Goal: Information Seeking & Learning: Learn about a topic

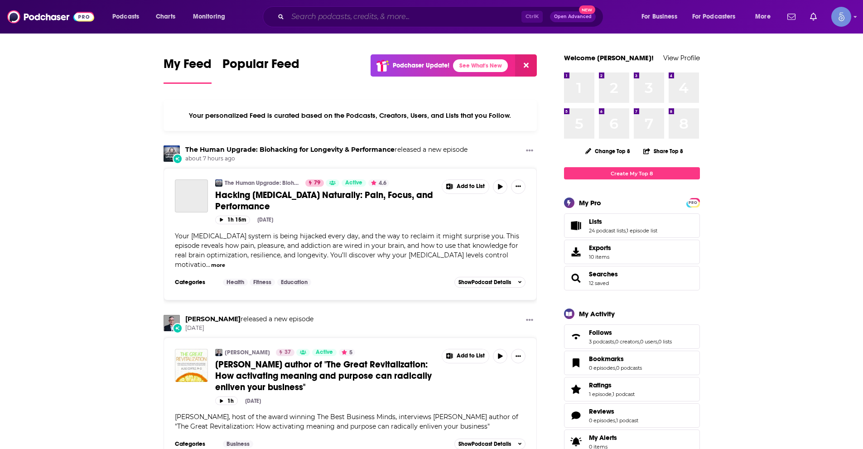
click at [309, 18] on input "Search podcasts, credits, & more..." at bounding box center [405, 17] width 234 height 14
paste input "Next Level Podcast with [PERSON_NAME]"
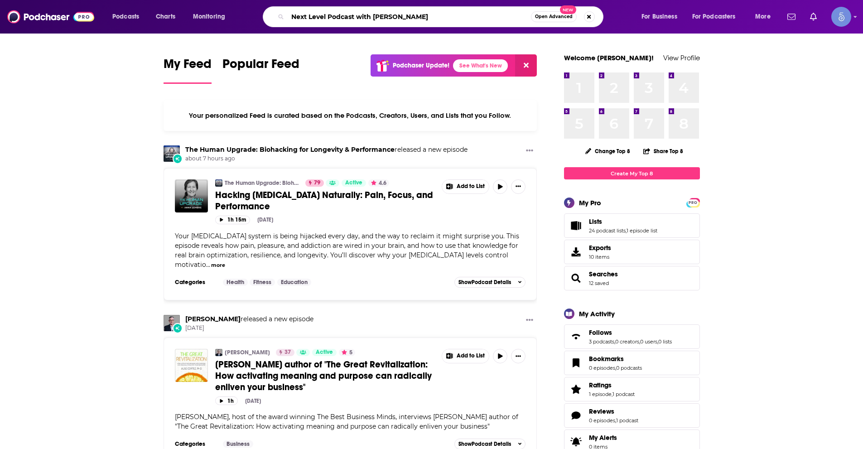
type input "Next Level Podcast with [PERSON_NAME]"
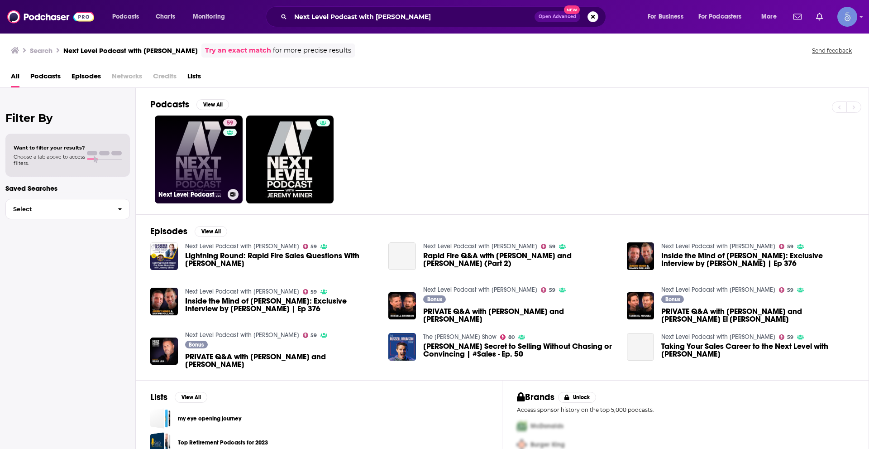
click at [198, 146] on link "59 Next Level Podcast with [PERSON_NAME]" at bounding box center [199, 159] width 88 height 88
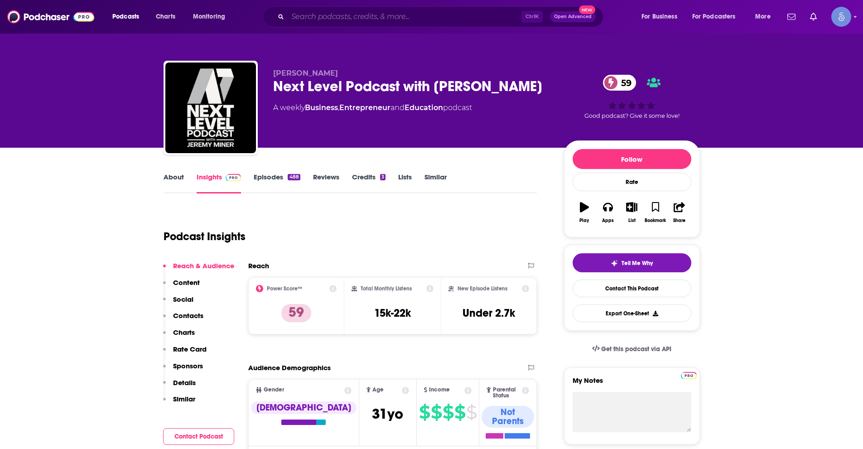
click at [326, 13] on input "Search podcasts, credits, & more..." at bounding box center [405, 17] width 234 height 14
paste input "[PERSON_NAME] Advisor"
type input "[PERSON_NAME] Advisor"
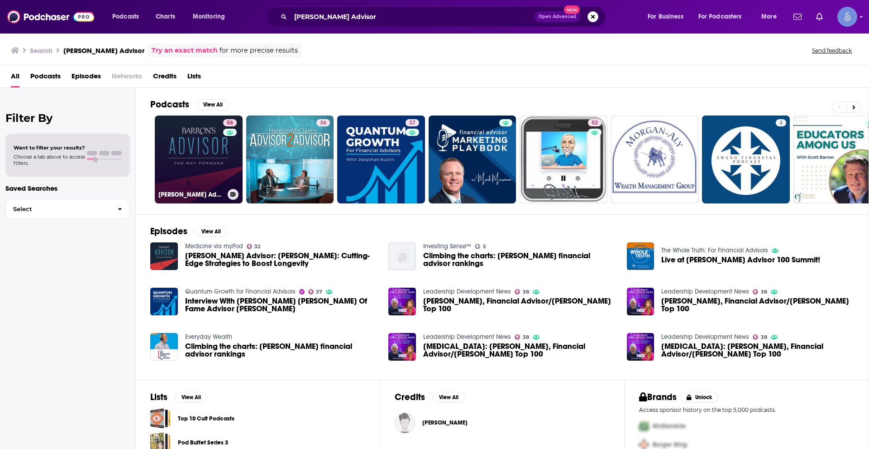
click at [196, 144] on link "58 [PERSON_NAME] Advisor" at bounding box center [199, 159] width 88 height 88
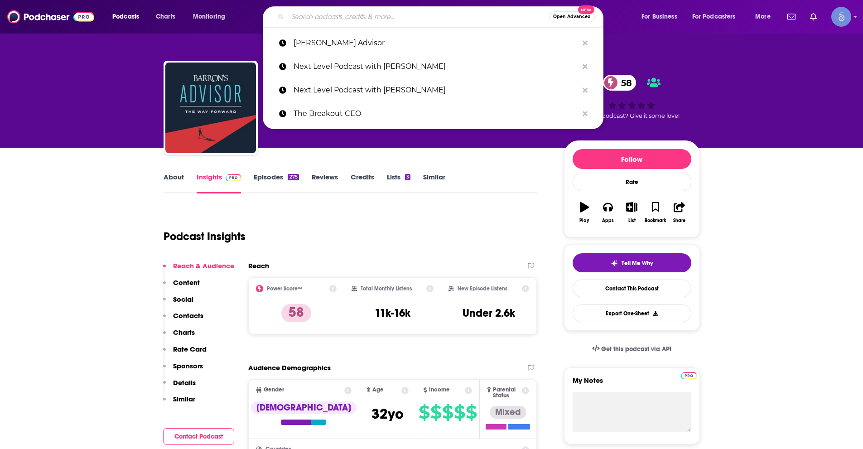
click at [302, 17] on input "Search podcasts, credits, & more..." at bounding box center [418, 17] width 261 height 14
paste input "Hello Seven Podcast"
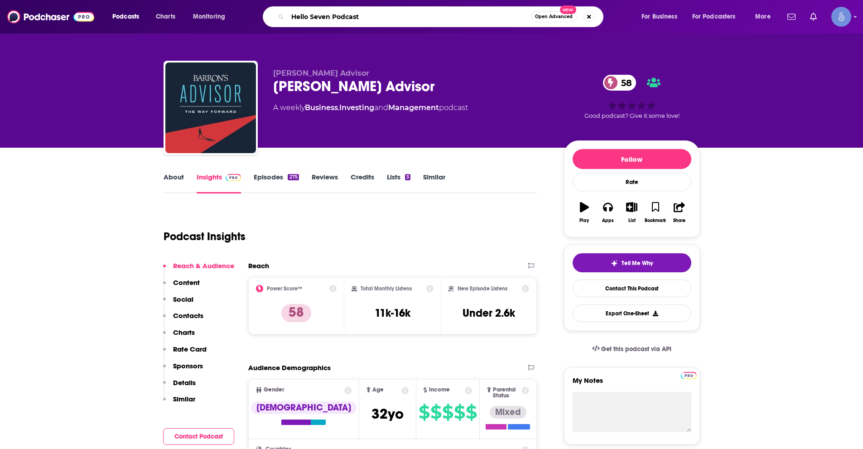
type input "Hello Seven Podcast"
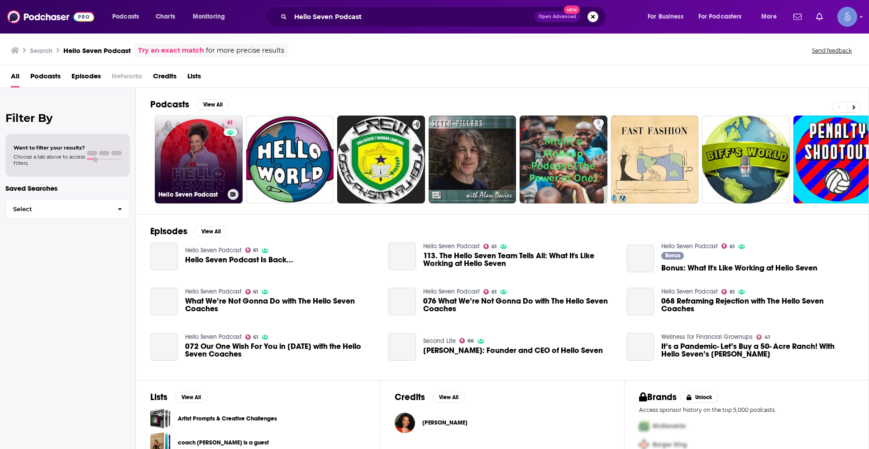
click at [198, 178] on link "61 Hello Seven Podcast" at bounding box center [199, 159] width 88 height 88
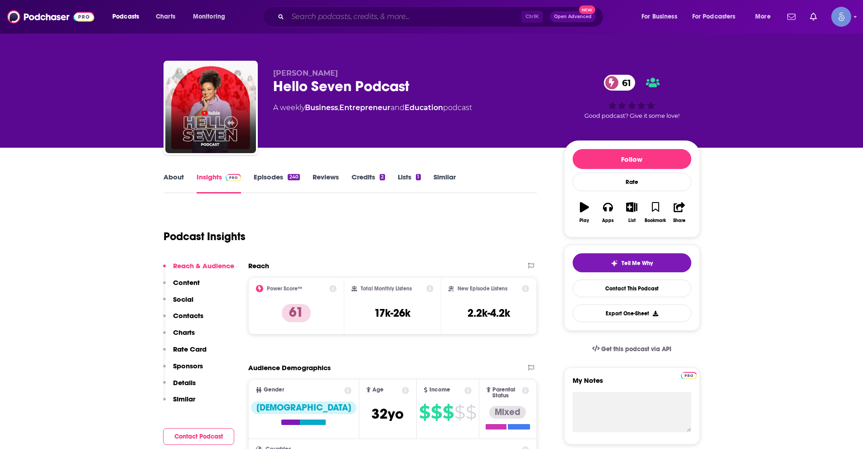
click at [304, 14] on input "Search podcasts, credits, & more..." at bounding box center [405, 17] width 234 height 14
paste input "Playing to Win"
type input "Playing to Win"
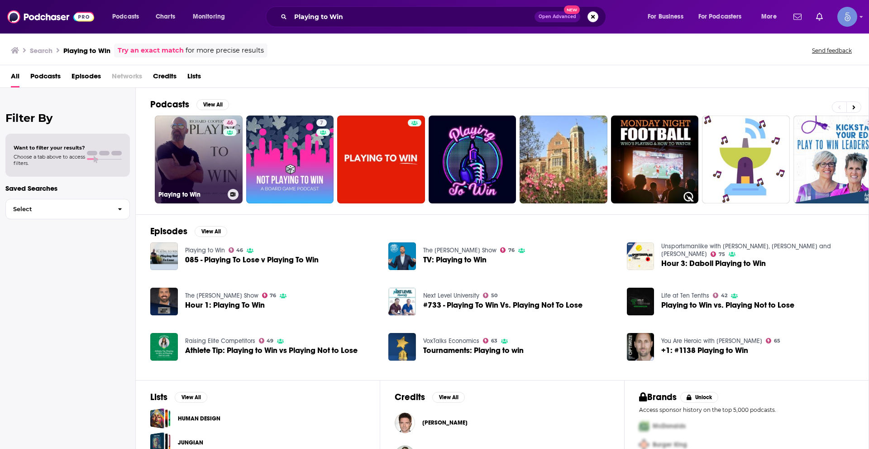
click at [205, 157] on link "46 Playing to Win" at bounding box center [199, 159] width 88 height 88
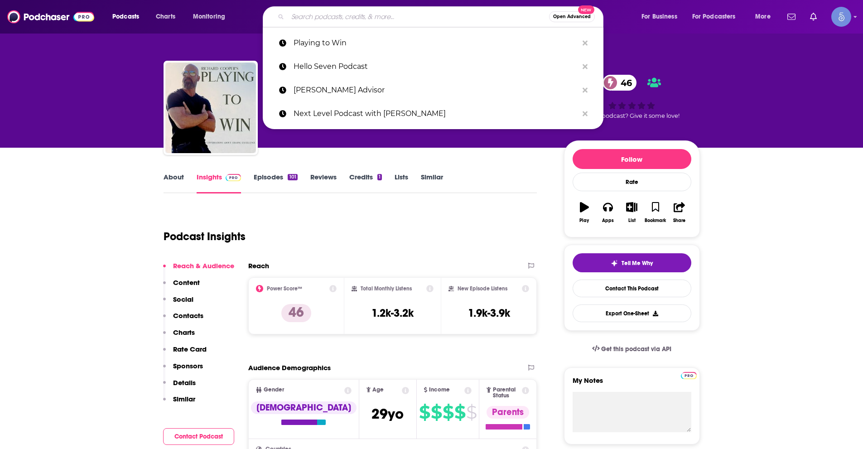
click at [307, 21] on input "Search podcasts, credits, & more..." at bounding box center [418, 17] width 261 height 14
paste input "The Ass-Breaking Motivation"
type input "The Ass-Breaking Motivation"
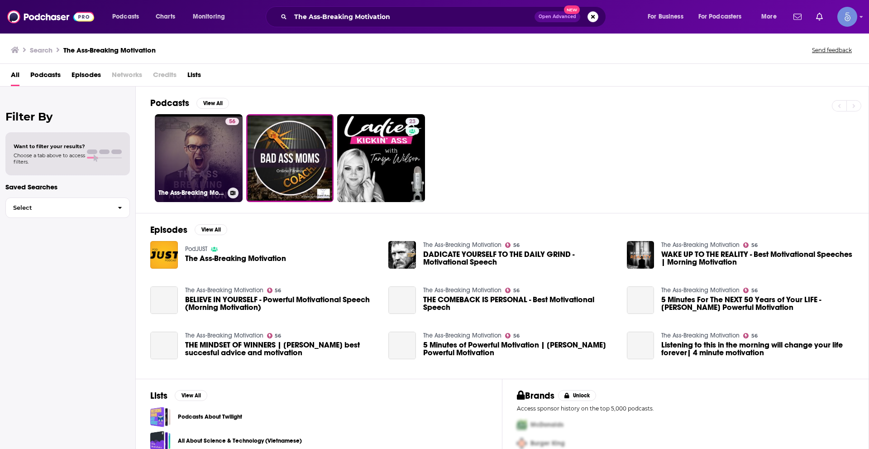
click at [216, 169] on link "56 The Ass-Breaking Motivation" at bounding box center [199, 158] width 88 height 88
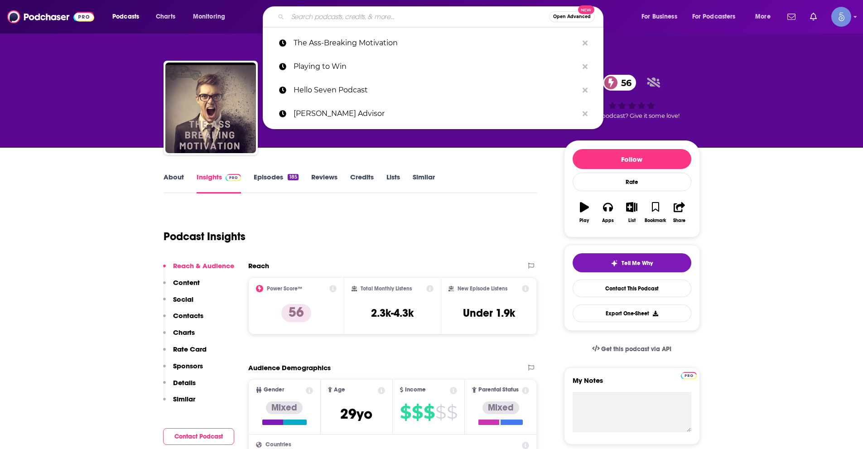
click at [365, 19] on input "Search podcasts, credits, & more..." at bounding box center [418, 17] width 261 height 14
paste input "[PERSON_NAME]: American Optimist"
type input "[PERSON_NAME]: American Optimist"
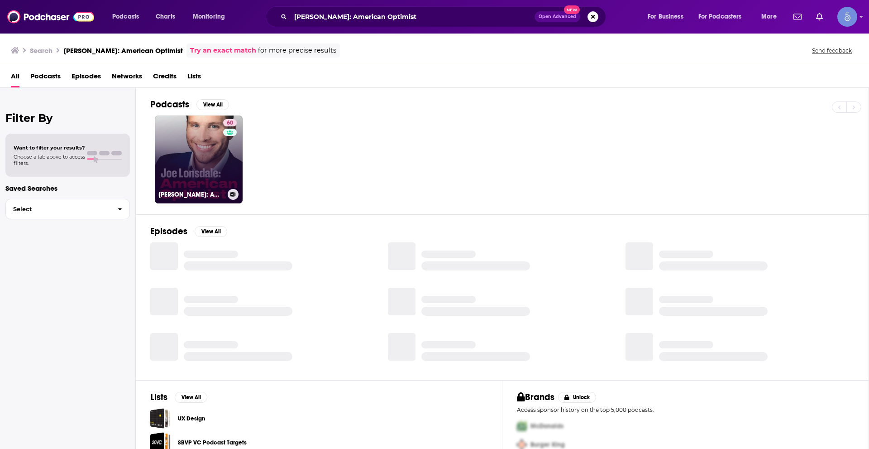
click at [190, 160] on link "60 [PERSON_NAME]: American Optimist" at bounding box center [199, 159] width 88 height 88
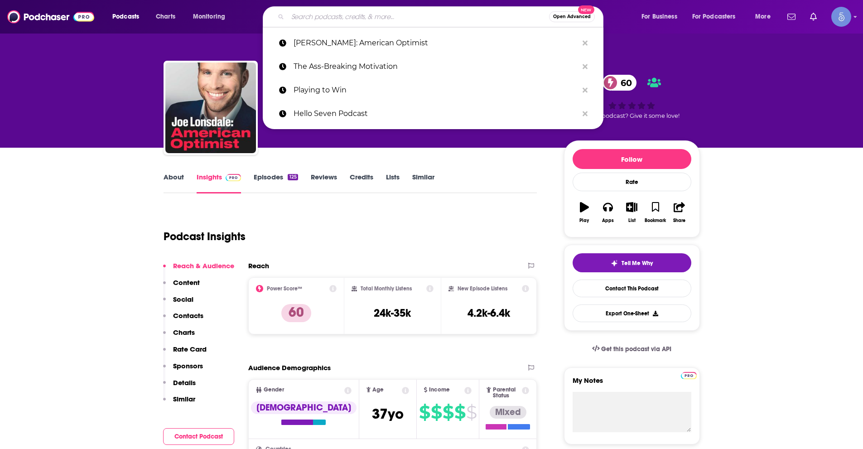
click at [366, 17] on input "Search podcasts, credits, & more..." at bounding box center [418, 17] width 261 height 14
paste input "Good Bad Billionaire"
type input "Good Bad Billionaire"
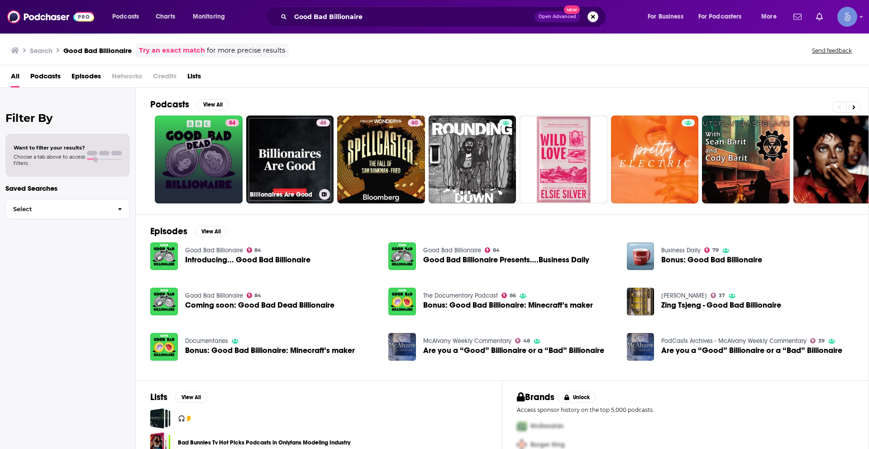
click at [222, 141] on link "84" at bounding box center [199, 159] width 88 height 88
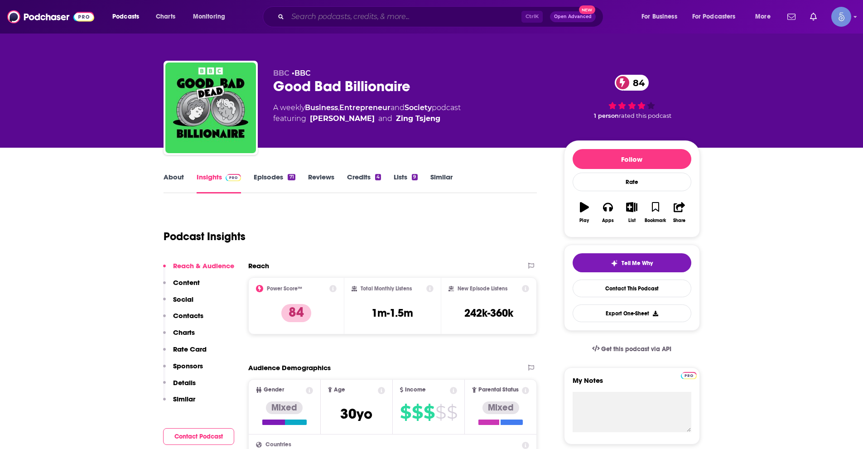
click at [362, 15] on input "Search podcasts, credits, & more..." at bounding box center [405, 17] width 234 height 14
paste input "Smart People Podcast"
type input "Smart People Podcast"
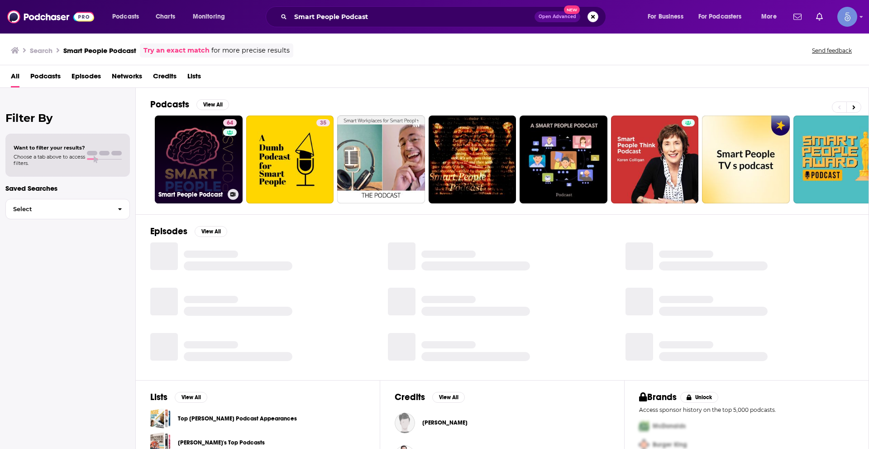
click at [212, 146] on link "64 Smart People Podcast" at bounding box center [199, 159] width 88 height 88
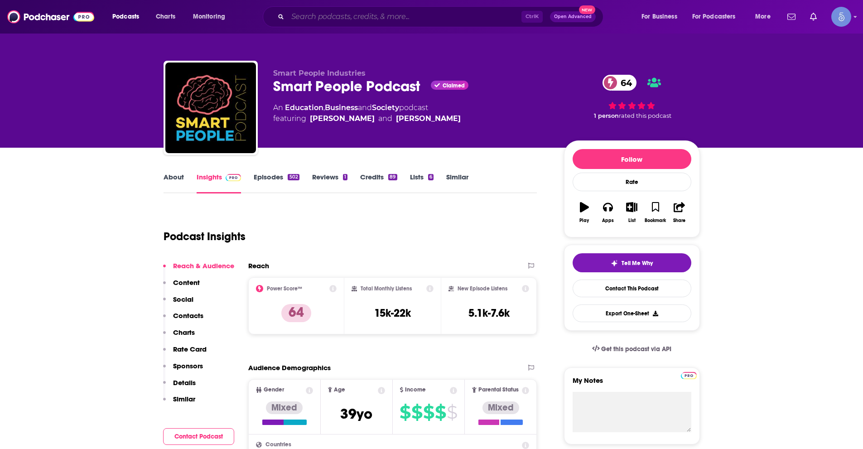
click at [379, 15] on input "Search podcasts, credits, & more..." at bounding box center [405, 17] width 234 height 14
paste input "How About [DATE]?"
type input "How About [DATE]?"
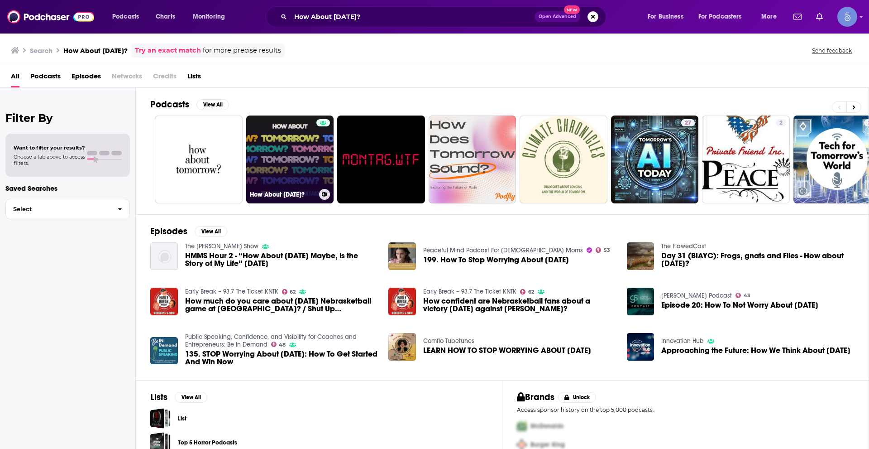
click at [292, 173] on link "How About [DATE]?" at bounding box center [290, 159] width 88 height 88
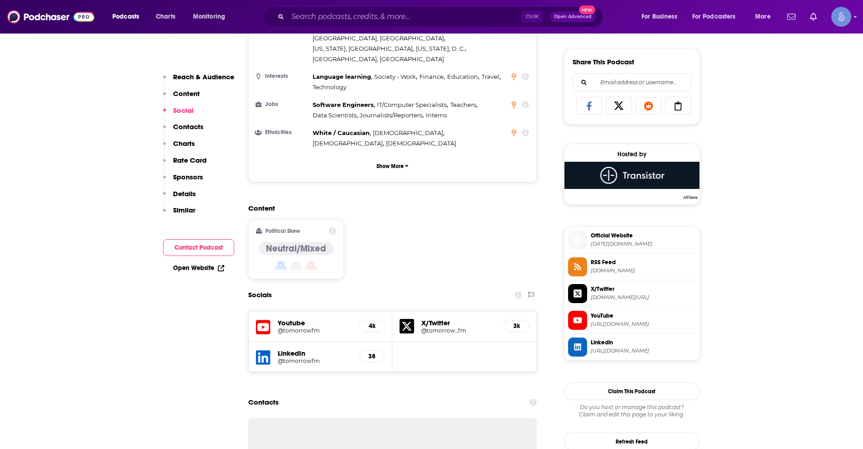
scroll to position [679, 0]
